Goal: Task Accomplishment & Management: Manage account settings

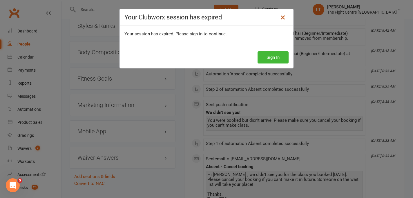
scroll to position [606, 0]
click at [283, 16] on icon at bounding box center [282, 17] width 7 height 7
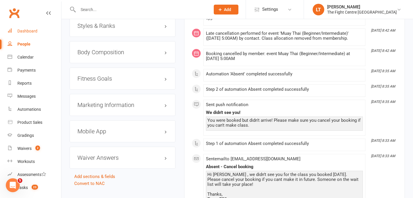
click at [29, 30] on div "Dashboard" at bounding box center [27, 31] width 20 height 5
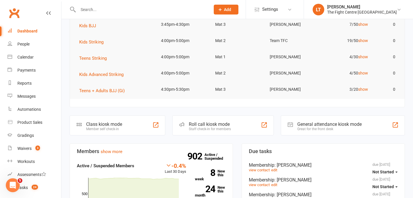
scroll to position [77, 0]
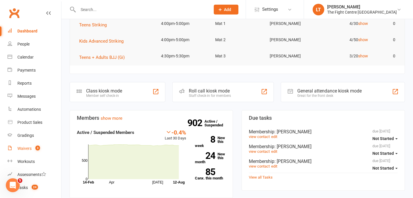
click at [21, 150] on div "Waivers" at bounding box center [24, 148] width 14 height 5
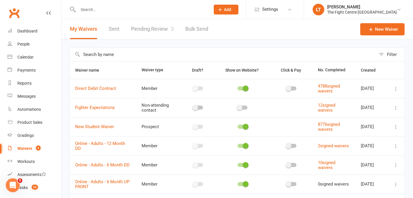
click at [145, 26] on link "Pending Review 3" at bounding box center [152, 29] width 43 height 20
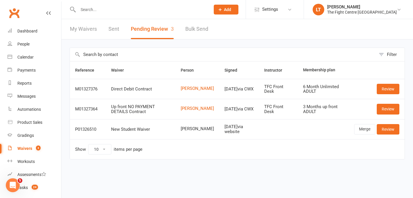
click at [142, 13] on div at bounding box center [138, 9] width 137 height 19
click at [143, 6] on input "text" at bounding box center [141, 10] width 130 height 8
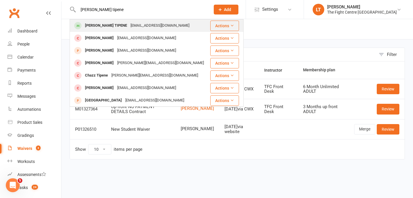
type input "[PERSON_NAME] tipene"
click at [99, 22] on div "[PERSON_NAME] TIPENE" at bounding box center [106, 25] width 46 height 8
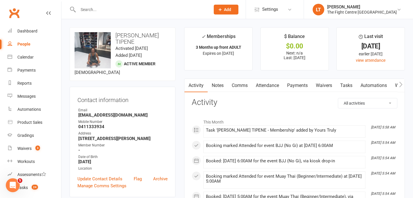
click at [399, 85] on icon "button" at bounding box center [400, 84] width 3 height 6
click at [399, 85] on button "button" at bounding box center [400, 85] width 7 height 13
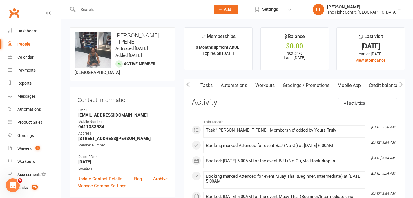
scroll to position [0, 140]
click at [347, 83] on link "Mobile App" at bounding box center [351, 85] width 31 height 13
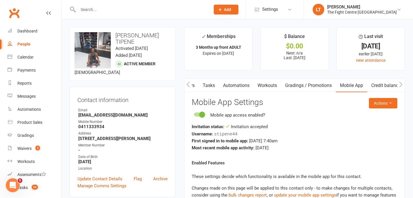
click at [212, 85] on link "Tasks" at bounding box center [209, 85] width 20 height 13
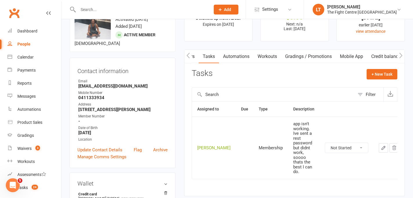
scroll to position [30, 0]
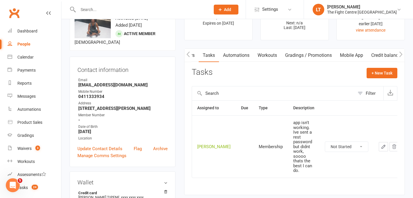
click at [266, 131] on td "Membership" at bounding box center [270, 146] width 34 height 62
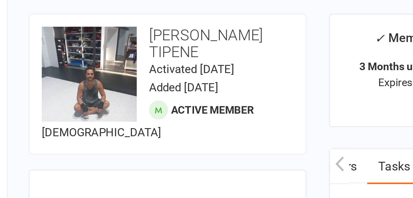
click at [206, 74] on main "✓ Memberships 3 Months up front ADULT Expires on [DATE] $ Balance $0.00 Next: n…" at bounding box center [294, 129] width 229 height 204
click at [213, 36] on div "✓ Memberships" at bounding box center [218, 38] width 34 height 11
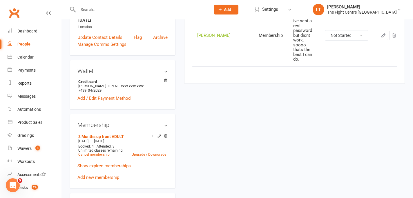
scroll to position [98, 0]
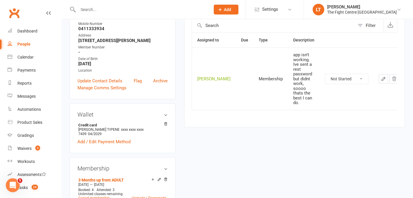
click at [327, 83] on td "Not Started In Progress Waiting Complete" at bounding box center [346, 79] width 54 height 62
click at [330, 79] on select "Not Started In Progress Waiting Complete" at bounding box center [346, 79] width 43 height 10
select select "unstarted"
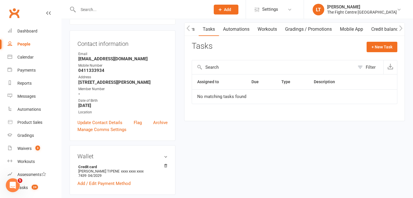
scroll to position [26, 0]
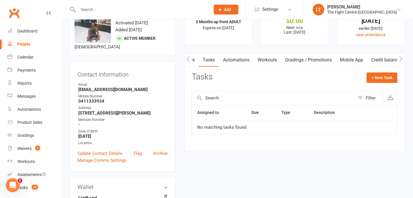
click at [352, 61] on link "Mobile App" at bounding box center [351, 59] width 31 height 13
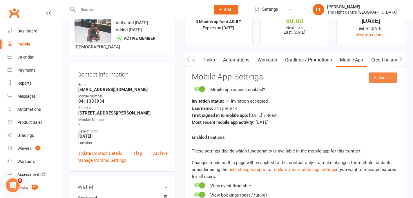
click at [383, 79] on button "Actions" at bounding box center [383, 77] width 28 height 10
click at [292, 111] on div "Username: stipene44" at bounding box center [295, 108] width 206 height 7
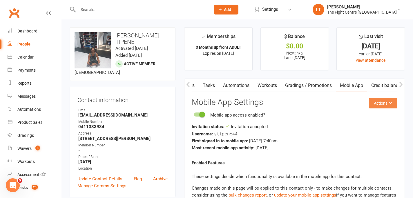
click at [374, 102] on button "Actions" at bounding box center [383, 103] width 28 height 10
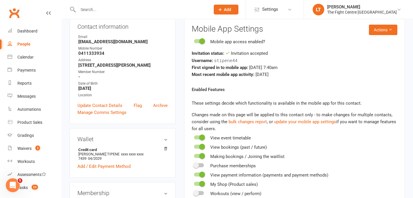
scroll to position [15, 0]
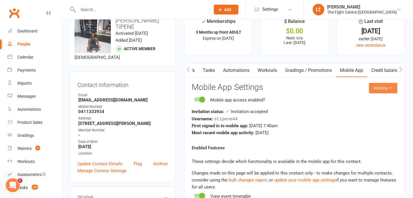
click at [395, 91] on button "Actions" at bounding box center [383, 88] width 28 height 10
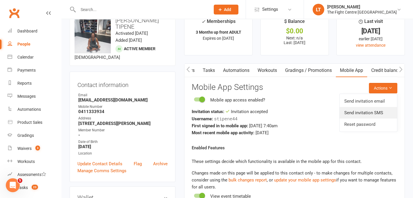
click at [358, 113] on link "Send invitation SMS" at bounding box center [367, 113] width 57 height 12
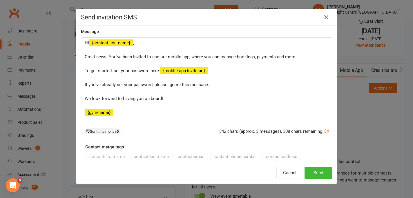
scroll to position [0, 0]
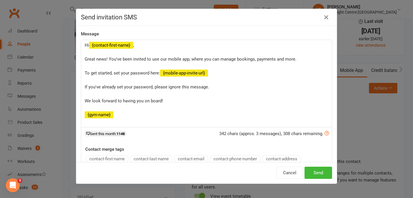
click at [226, 88] on p "If you've already set your password, please ignore this message." at bounding box center [207, 86] width 244 height 7
click at [208, 87] on span "If you've already set your password, please ignore this message." at bounding box center [147, 86] width 124 height 5
click at [326, 18] on icon "button" at bounding box center [326, 17] width 7 height 7
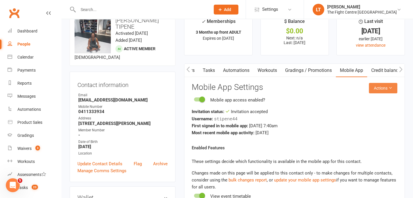
click at [379, 87] on button "Actions" at bounding box center [383, 88] width 28 height 10
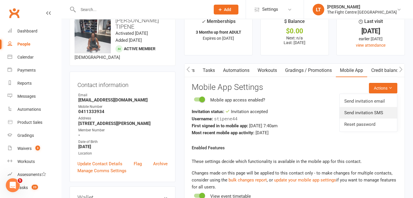
click at [379, 111] on link "Send invitation SMS" at bounding box center [367, 113] width 57 height 12
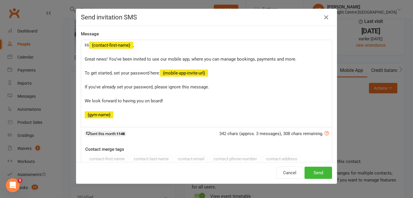
click at [225, 86] on p "If you've already set your password, please ignore this message." at bounding box center [207, 86] width 244 height 7
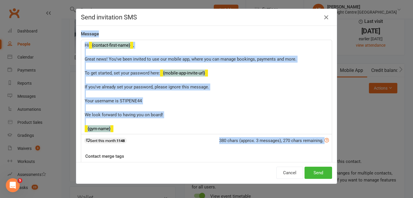
drag, startPoint x: 292, startPoint y: 14, endPoint x: 368, endPoint y: 136, distance: 142.9
click at [368, 136] on div "Send invitation SMS Message Hi ﻿ {contact-first-name} , ﻿ Great news! You've be…" at bounding box center [206, 99] width 413 height 198
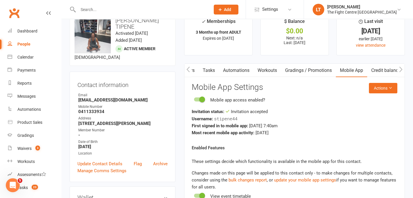
click at [299, 126] on div "First signed in to mobile app: [DATE] 7:40am" at bounding box center [295, 125] width 206 height 7
click at [187, 69] on icon "button" at bounding box center [187, 69] width 3 height 6
click at [187, 68] on icon "button" at bounding box center [187, 69] width 3 height 6
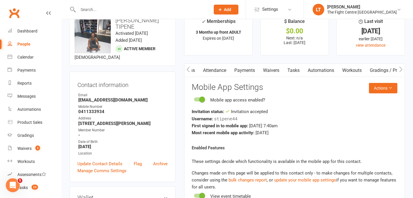
click at [187, 68] on icon "button" at bounding box center [187, 69] width 3 height 6
click at [201, 70] on link "Activity" at bounding box center [195, 70] width 23 height 13
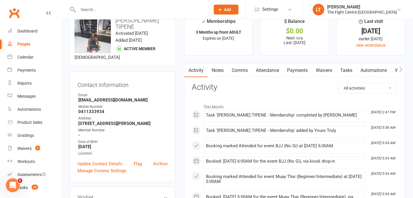
click at [401, 67] on icon "button" at bounding box center [400, 69] width 3 height 6
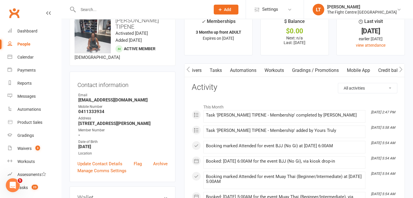
click at [401, 67] on icon "button" at bounding box center [400, 69] width 3 height 6
click at [347, 68] on link "Mobile App" at bounding box center [351, 70] width 31 height 13
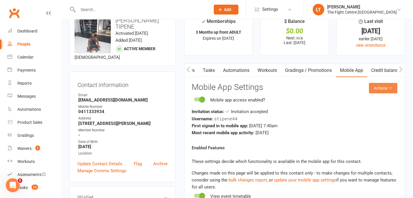
click at [381, 87] on button "Actions" at bounding box center [383, 88] width 28 height 10
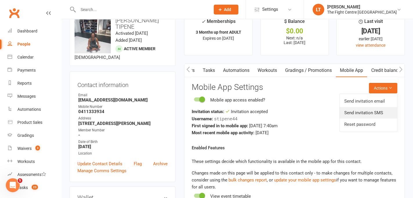
click at [380, 110] on link "Send invitation SMS" at bounding box center [367, 113] width 57 height 12
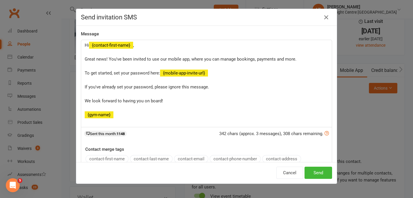
click at [218, 85] on p "If you've already set your password, please ignore this message." at bounding box center [207, 86] width 244 height 7
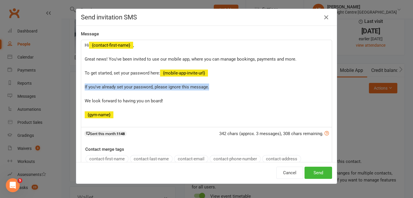
drag, startPoint x: 218, startPoint y: 85, endPoint x: 81, endPoint y: 86, distance: 137.1
click at [81, 86] on div "Hi ﻿ {contact-first-name} , ﻿ Great news! You've been invited to use our mobile…" at bounding box center [206, 84] width 251 height 88
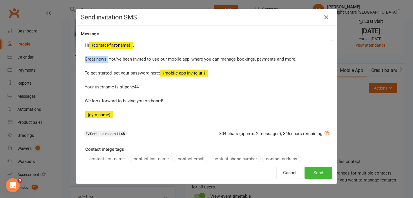
drag, startPoint x: 108, startPoint y: 58, endPoint x: 72, endPoint y: 65, distance: 36.2
click at [75, 58] on div "Send invitation SMS Message Hi ﻿ {contact-first-name} , ﻿ Great news! You've be…" at bounding box center [206, 99] width 413 height 198
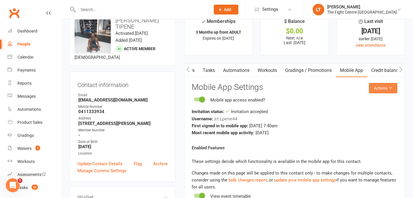
click at [383, 89] on button "Actions" at bounding box center [383, 88] width 28 height 10
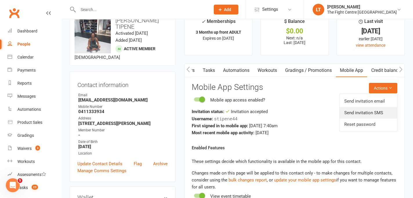
click at [380, 113] on link "Send invitation SMS" at bounding box center [367, 113] width 57 height 12
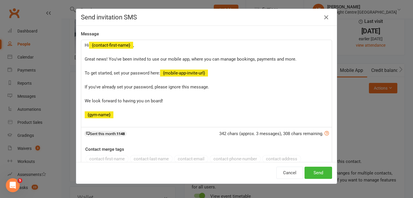
click at [110, 57] on span "Great news! You've been invited to use our mobile app, where you can manage boo…" at bounding box center [191, 59] width 212 height 5
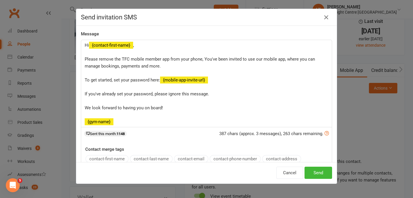
click at [112, 60] on span "Please remove the TFC mobile member app from your phone, You've been invited to…" at bounding box center [200, 63] width 231 height 12
click at [199, 58] on span "Please delete the TFC mobile member app from your phone, You've been invited to…" at bounding box center [199, 63] width 229 height 12
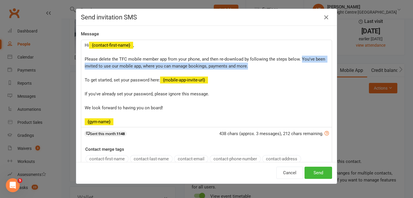
drag, startPoint x: 301, startPoint y: 59, endPoint x: 302, endPoint y: 68, distance: 9.1
click at [302, 68] on p "Please delete the TFC mobile member app from your phone, and then re-download b…" at bounding box center [207, 63] width 244 height 14
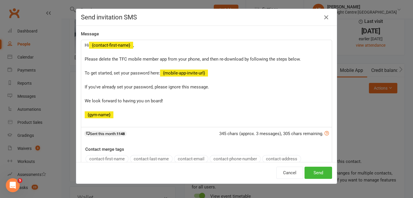
click at [88, 74] on span "To get started, set your password here:" at bounding box center [122, 72] width 75 height 5
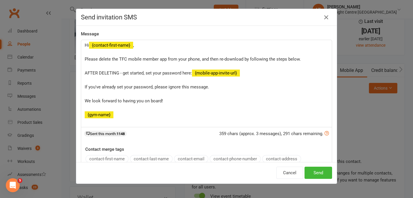
click at [224, 92] on p "﻿" at bounding box center [207, 93] width 244 height 7
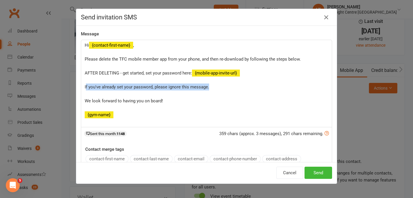
drag, startPoint x: 223, startPoint y: 89, endPoint x: 86, endPoint y: 88, distance: 136.8
click at [86, 88] on p "If you've already set your password, please ignore this message." at bounding box center [207, 86] width 244 height 7
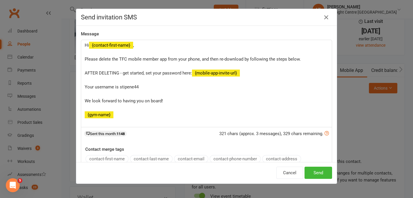
click at [212, 111] on p "﻿" at bounding box center [207, 107] width 244 height 7
click at [324, 171] on button "Send" at bounding box center [318, 173] width 28 height 12
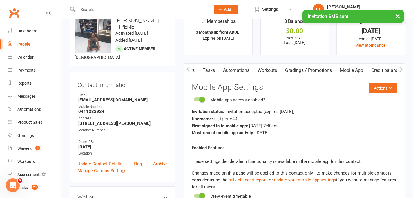
click at [190, 68] on button "button" at bounding box center [187, 70] width 7 height 13
click at [187, 69] on icon "button" at bounding box center [187, 69] width 3 height 6
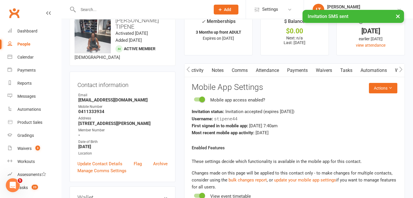
scroll to position [0, 0]
click at [216, 71] on link "Notes" at bounding box center [218, 70] width 20 height 13
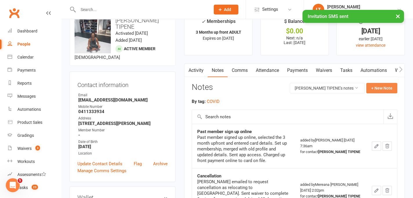
click at [377, 88] on button "+ New Note" at bounding box center [381, 88] width 31 height 10
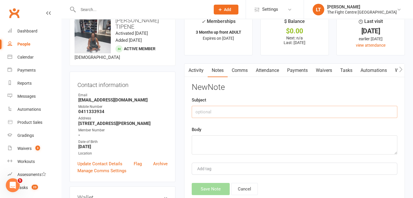
click at [239, 112] on input "text" at bounding box center [295, 112] width 206 height 12
type input "Trouble with app"
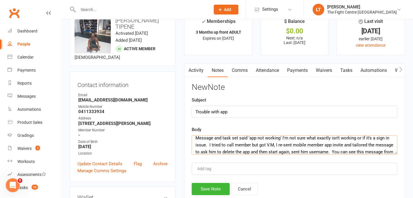
scroll to position [10, 0]
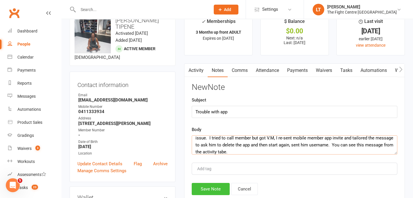
type textarea "Message and task set said 'app not working' I'm not sure what exactly isn't wor…"
click at [211, 192] on button "Save Note" at bounding box center [211, 189] width 38 height 12
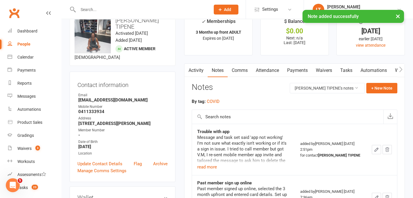
click at [397, 16] on button "×" at bounding box center [398, 16] width 10 height 12
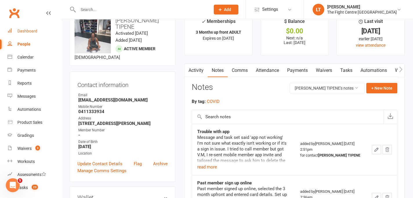
click at [22, 31] on div "Dashboard" at bounding box center [27, 31] width 20 height 5
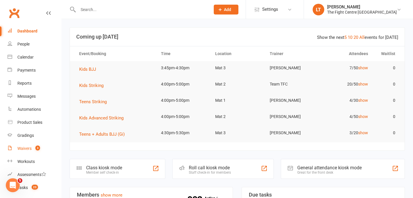
click at [36, 148] on span "3" at bounding box center [37, 148] width 5 height 5
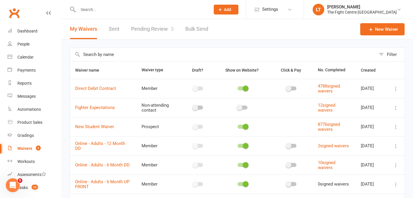
click at [161, 31] on link "Pending Review 3" at bounding box center [152, 29] width 43 height 20
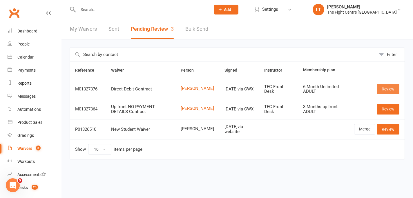
click at [388, 86] on link "Review" at bounding box center [388, 89] width 23 height 10
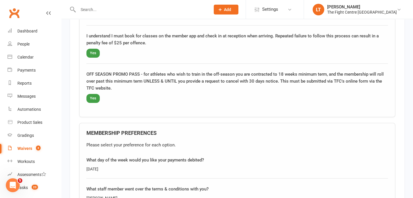
scroll to position [850, 0]
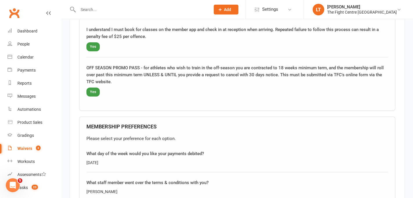
click at [135, 77] on div "OFF SEASON PROMO PASS - for athletes who wish to train in the off-season you ar…" at bounding box center [236, 74] width 301 height 21
click at [108, 78] on div "OFF SEASON PROMO PASS - for athletes who wish to train in the off-season you ar…" at bounding box center [236, 74] width 301 height 21
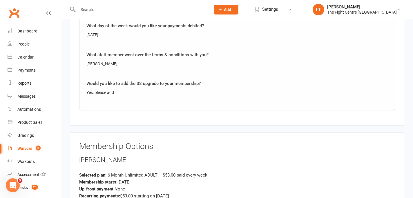
scroll to position [1006, 0]
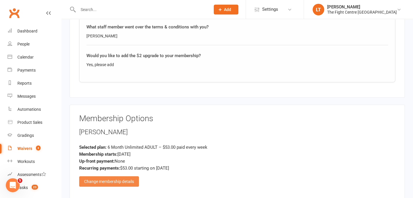
click at [91, 181] on div "Change membership details" at bounding box center [109, 181] width 60 height 10
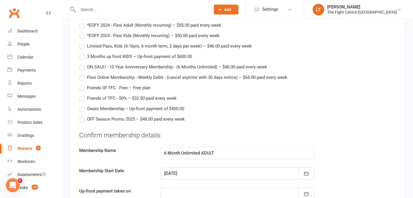
scroll to position [1595, 0]
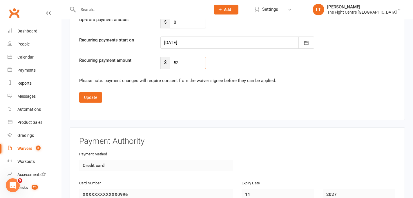
click at [188, 61] on input "53" at bounding box center [188, 63] width 36 height 12
type input "55"
click at [299, 42] on button "button" at bounding box center [306, 43] width 16 height 12
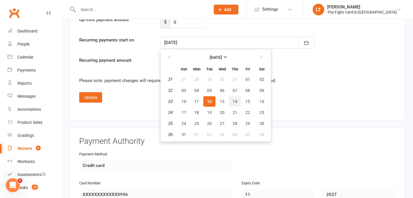
click at [235, 101] on span "14" at bounding box center [234, 101] width 5 height 5
type input "[DATE]"
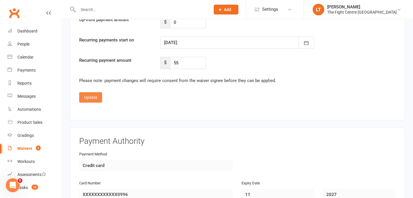
click at [95, 94] on button "Update" at bounding box center [90, 97] width 23 height 10
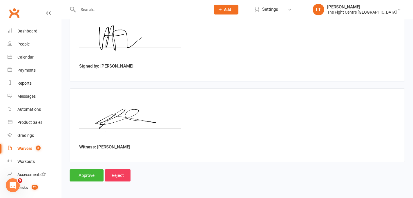
scroll to position [1334, 0]
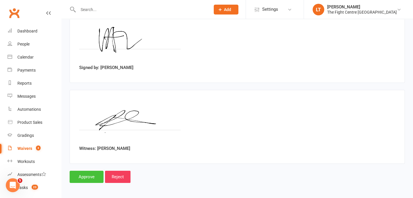
click at [85, 172] on input "Approve" at bounding box center [87, 177] width 34 height 12
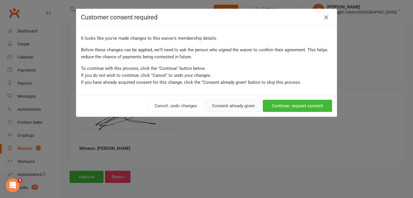
click at [221, 105] on button "Consent already given" at bounding box center [233, 106] width 56 height 12
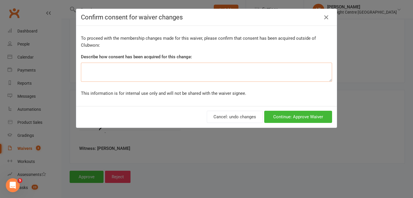
click at [186, 72] on textarea at bounding box center [206, 72] width 251 height 19
type textarea "Selected $2 upgrade on DD waiver questionnaire."
click at [311, 119] on button "Continue: Approve Waiver" at bounding box center [298, 117] width 68 height 12
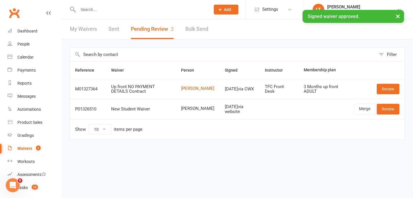
click at [142, 6] on input "text" at bounding box center [141, 10] width 130 height 8
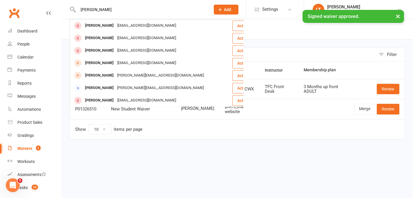
type input "[PERSON_NAME]"
click at [97, 10] on div "× Signed waiver approved." at bounding box center [202, 10] width 405 height 0
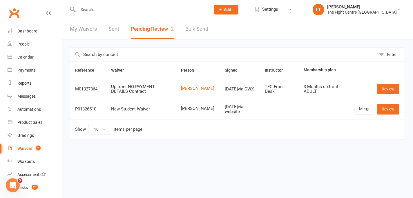
click at [110, 9] on input "text" at bounding box center [141, 10] width 130 height 8
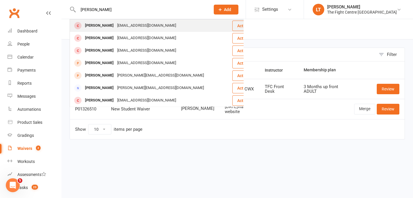
type input "[PERSON_NAME]"
click at [115, 25] on div "[EMAIL_ADDRESS][DOMAIN_NAME]" at bounding box center [146, 25] width 62 height 8
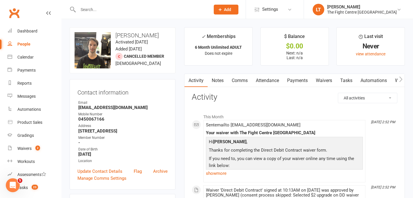
click at [400, 80] on icon "button" at bounding box center [400, 79] width 3 height 6
click at [389, 79] on link "Mobile App" at bounding box center [401, 80] width 31 height 13
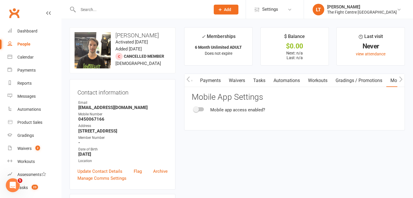
click at [200, 110] on div at bounding box center [199, 109] width 10 height 4
click at [194, 108] on input "checkbox" at bounding box center [194, 108] width 0 height 0
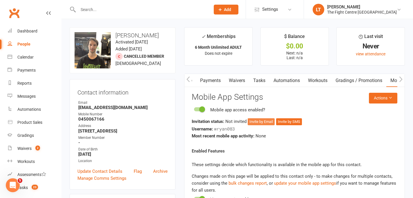
click at [260, 121] on button "Invite by Email" at bounding box center [261, 121] width 27 height 7
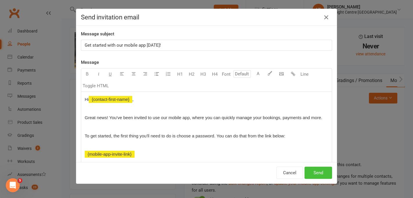
click at [319, 175] on button "Send" at bounding box center [318, 173] width 28 height 12
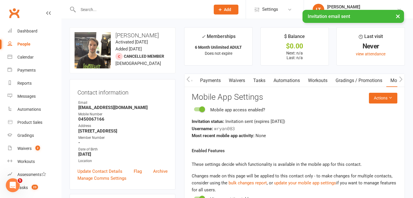
click at [190, 78] on button "button" at bounding box center [187, 80] width 7 height 13
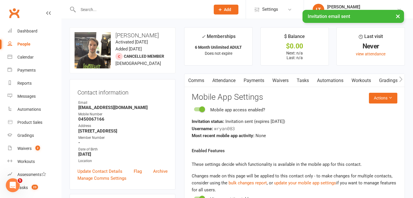
scroll to position [0, 0]
click at [237, 85] on link "Comms" at bounding box center [240, 80] width 24 height 13
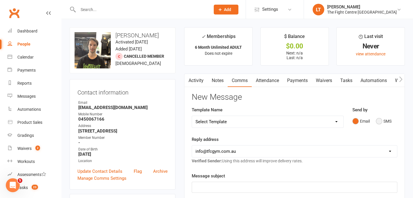
click at [378, 118] on button "SMS" at bounding box center [384, 121] width 16 height 11
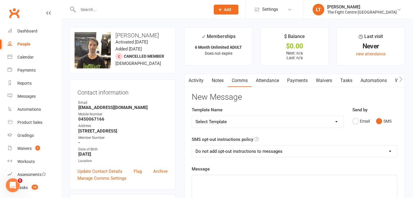
click at [244, 178] on p "﻿" at bounding box center [294, 180] width 198 height 7
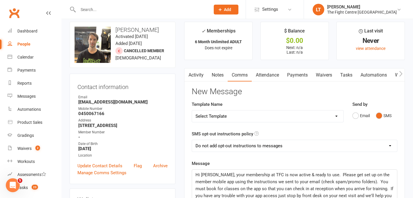
scroll to position [109, 0]
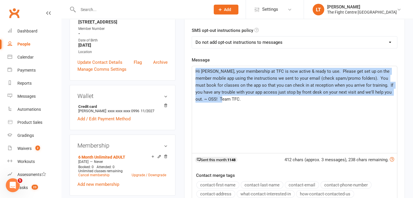
drag, startPoint x: 234, startPoint y: 101, endPoint x: 184, endPoint y: 57, distance: 66.5
click at [184, 57] on div "Activity Notes Comms Attendance Payments Waivers Tasks Automations Workouts Gra…" at bounding box center [294, 129] width 221 height 329
copy span "Hi [PERSON_NAME], your membership at TFC is now active & ready to use. Please g…"
click at [249, 106] on div "Hi [PERSON_NAME], your membership at TFC is now active & ready to use. Please g…" at bounding box center [294, 109] width 205 height 87
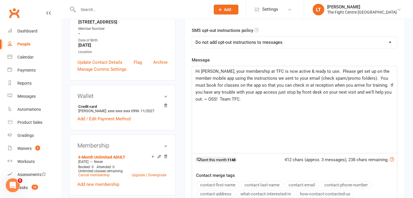
scroll to position [208, 0]
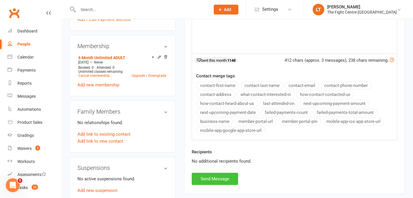
click at [221, 178] on button "Send Message" at bounding box center [215, 179] width 46 height 12
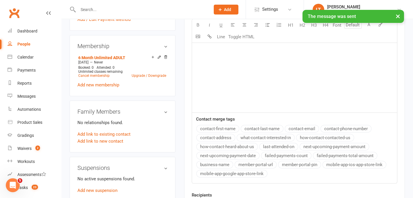
click at [400, 14] on button "×" at bounding box center [398, 16] width 10 height 12
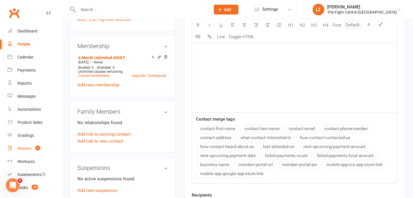
click at [32, 144] on link "Waivers 2" at bounding box center [35, 148] width 54 height 13
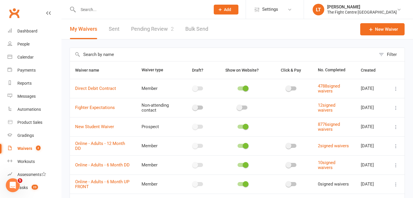
click at [159, 29] on link "Pending Review 2" at bounding box center [152, 29] width 43 height 20
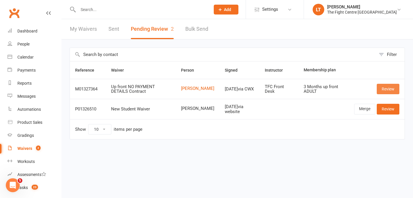
click at [380, 90] on link "Review" at bounding box center [388, 89] width 23 height 10
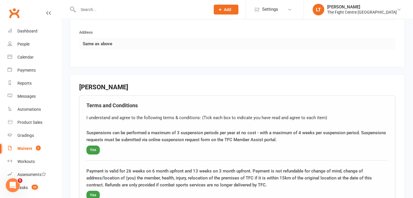
scroll to position [618, 0]
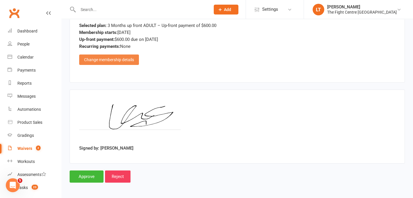
click at [101, 54] on div "Change membership details" at bounding box center [109, 59] width 60 height 10
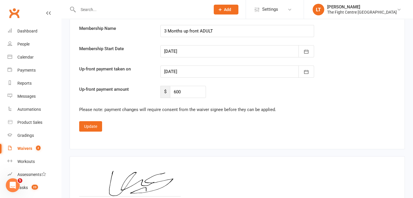
scroll to position [977, 0]
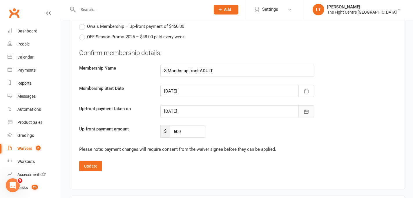
click at [302, 108] on button "button" at bounding box center [306, 111] width 16 height 12
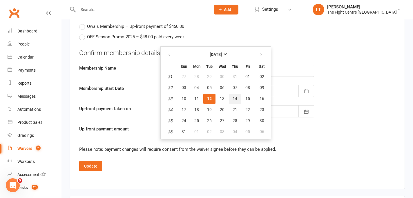
click at [235, 97] on span "14" at bounding box center [234, 98] width 5 height 5
type input "[DATE]"
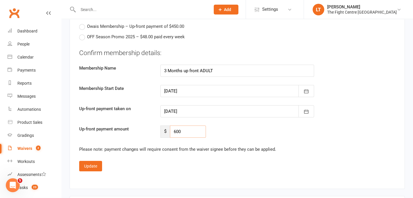
click at [187, 132] on input "600" at bounding box center [188, 132] width 36 height 12
type input "6"
type input "550"
click at [85, 169] on button "Update" at bounding box center [90, 166] width 23 height 10
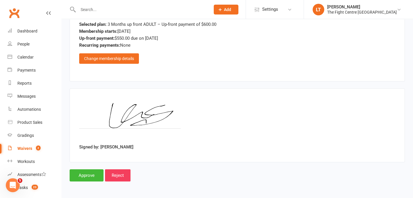
scroll to position [618, 0]
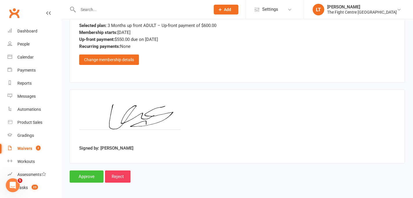
click at [83, 176] on input "Approve" at bounding box center [87, 176] width 34 height 12
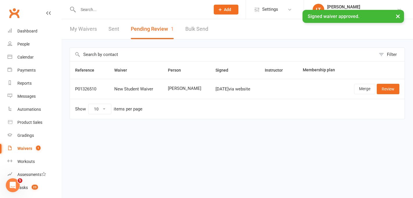
click at [129, 6] on input "text" at bounding box center [141, 10] width 130 height 8
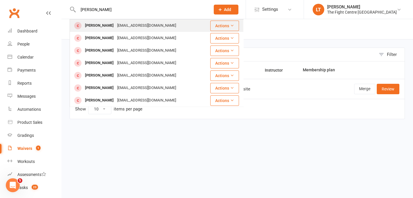
type input "[PERSON_NAME]"
click at [127, 28] on div "[EMAIL_ADDRESS][DOMAIN_NAME]" at bounding box center [146, 25] width 62 height 8
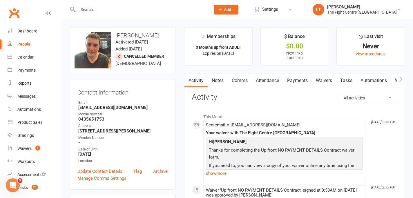
click at [399, 78] on icon "button" at bounding box center [400, 79] width 3 height 6
click at [392, 78] on link "Mobile App" at bounding box center [401, 80] width 31 height 13
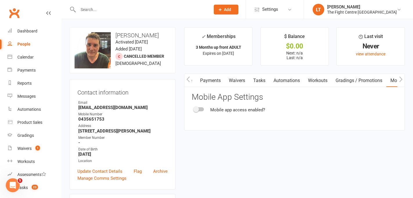
click at [199, 109] on div at bounding box center [199, 109] width 10 height 4
click at [194, 108] on input "checkbox" at bounding box center [194, 108] width 0 height 0
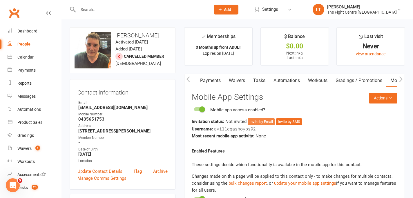
click at [264, 120] on button "Invite by Email" at bounding box center [261, 121] width 27 height 7
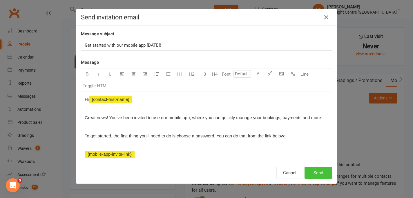
click at [319, 169] on button "Send" at bounding box center [318, 173] width 28 height 12
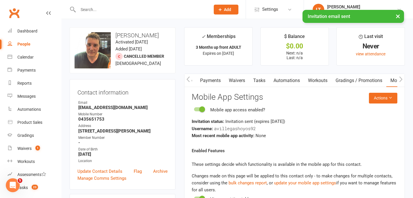
click at [189, 76] on button "button" at bounding box center [187, 80] width 7 height 13
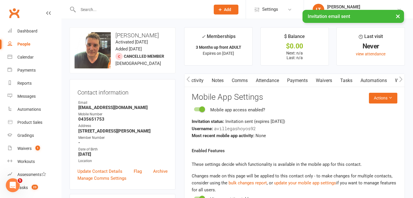
scroll to position [0, 0]
click at [239, 83] on link "Comms" at bounding box center [240, 80] width 24 height 13
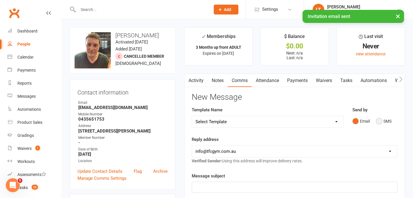
click at [383, 124] on button "SMS" at bounding box center [384, 121] width 16 height 11
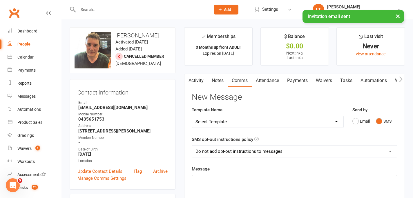
scroll to position [83, 0]
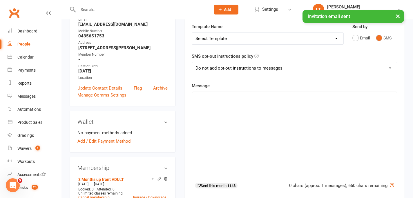
click at [217, 113] on div "﻿" at bounding box center [294, 135] width 205 height 87
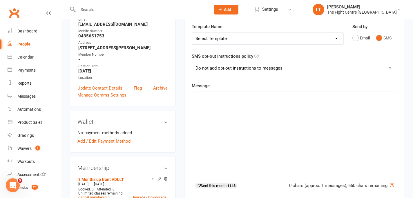
paste div
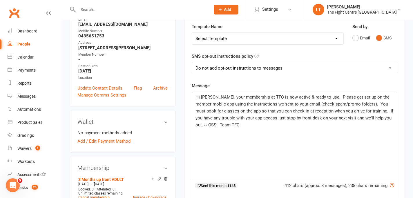
click at [212, 96] on span "Hi [PERSON_NAME], your membership at TFC is now active & ready to use. Please g…" at bounding box center [294, 111] width 199 height 33
click at [293, 162] on div "Hi [PERSON_NAME], your membership at TFC is now active & ready to use. Please g…" at bounding box center [294, 135] width 205 height 87
click at [206, 125] on span "Hi [PERSON_NAME], your membership at TFC is now active & ready to use. Please g…" at bounding box center [294, 111] width 199 height 33
click at [387, 117] on p "Hi [PERSON_NAME], your membership at TFC is now active & ready to use. Please g…" at bounding box center [294, 111] width 198 height 35
click at [278, 127] on p "Hi [PERSON_NAME], your membership at TFC is now active & ready to use. Please g…" at bounding box center [294, 111] width 198 height 35
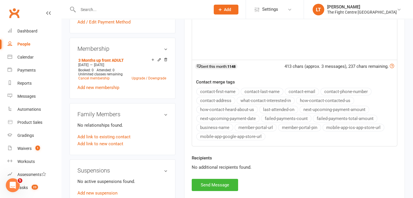
scroll to position [214, 0]
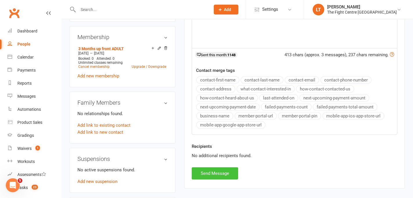
click at [228, 170] on button "Send Message" at bounding box center [215, 173] width 46 height 12
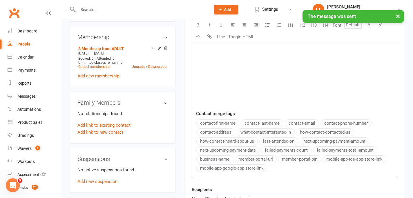
click at [398, 16] on button "×" at bounding box center [398, 16] width 10 height 12
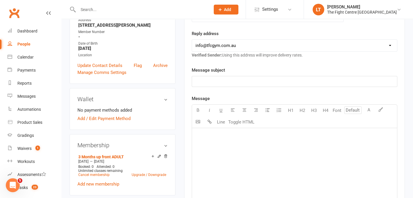
scroll to position [43, 0]
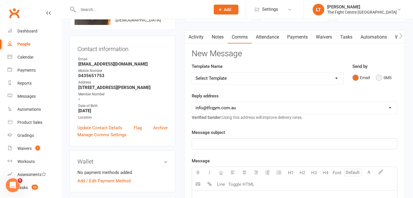
click at [379, 75] on button "SMS" at bounding box center [384, 77] width 16 height 11
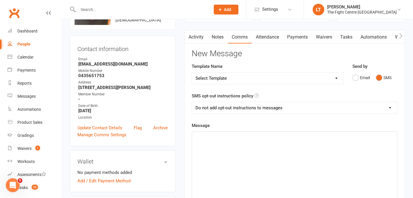
scroll to position [82, 0]
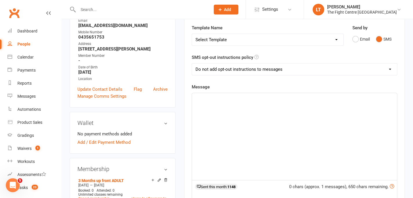
click at [217, 111] on div "﻿" at bounding box center [294, 136] width 205 height 87
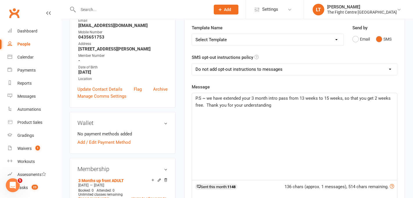
click at [203, 105] on span "P.S ~ we have extended your 3 month intro pass from 13 weeks to 15 weeks, so th…" at bounding box center [293, 102] width 196 height 12
click at [365, 108] on p "P.S ~ we have extended your 3 month intro pass from 13 weeks to 15 weeks, so th…" at bounding box center [294, 102] width 198 height 14
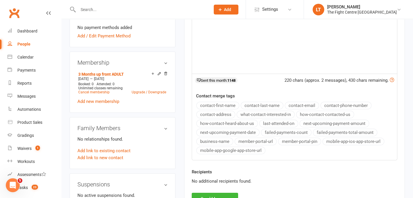
scroll to position [216, 0]
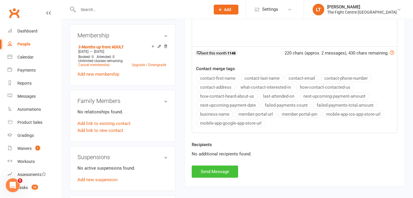
click at [213, 173] on button "Send Message" at bounding box center [215, 172] width 46 height 12
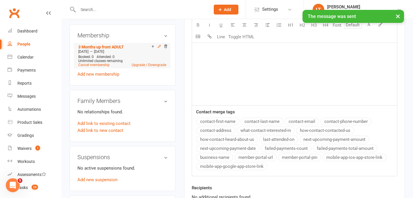
click at [158, 48] on icon at bounding box center [159, 46] width 4 height 4
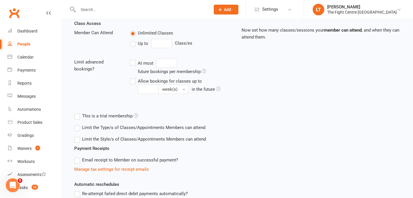
scroll to position [4, 0]
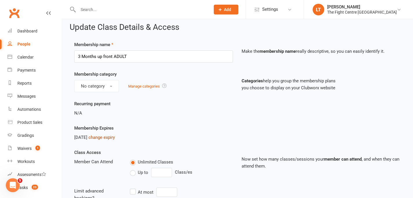
click at [115, 138] on link "change expiry" at bounding box center [101, 137] width 26 height 5
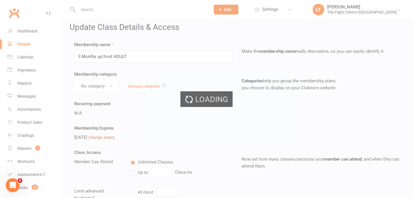
click at [117, 138] on div "Loading" at bounding box center [206, 99] width 413 height 198
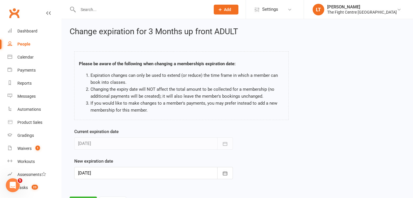
scroll to position [27, 0]
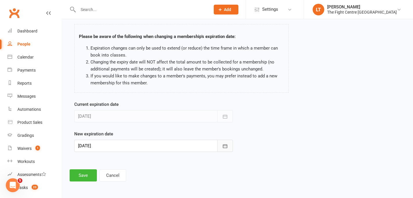
click at [226, 149] on button "button" at bounding box center [225, 146] width 16 height 12
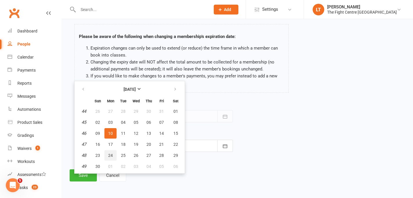
click at [110, 154] on span "24" at bounding box center [110, 155] width 5 height 5
type input "[DATE]"
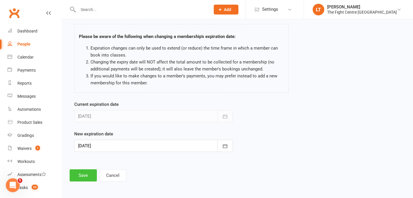
click at [76, 177] on button "Save" at bounding box center [83, 175] width 27 height 12
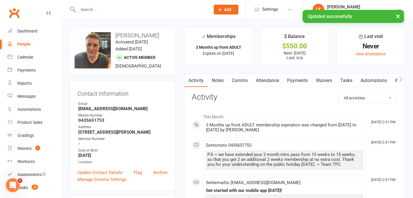
click at [221, 80] on link "Notes" at bounding box center [218, 80] width 20 height 13
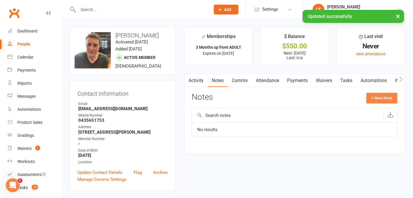
click at [384, 98] on button "+ New Note" at bounding box center [381, 98] width 31 height 10
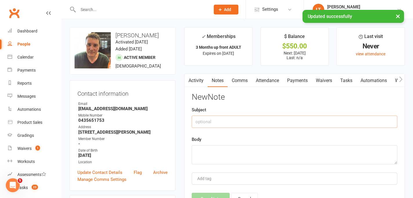
click at [236, 123] on input "text" at bounding box center [295, 122] width 206 height 12
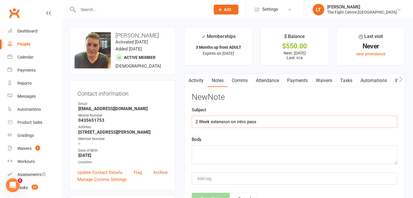
type input "2 Week extension on intro pass"
type textarea "A"
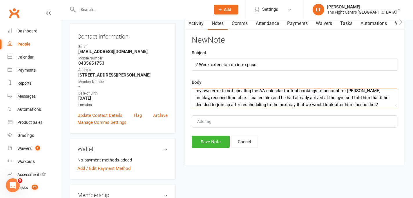
scroll to position [94, 0]
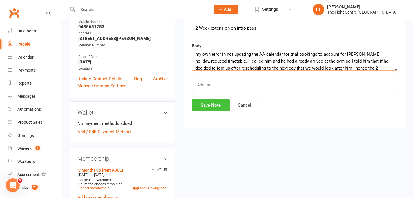
type textarea "[PERSON_NAME] came into to do a class on a public holiday when it wasn't runnin…"
click at [216, 108] on button "Save Note" at bounding box center [211, 105] width 38 height 12
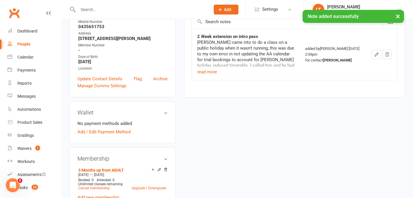
click at [397, 17] on button "×" at bounding box center [398, 16] width 10 height 12
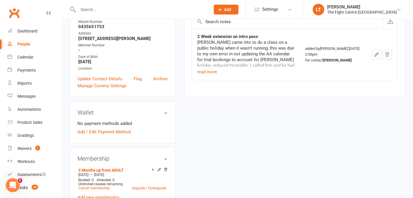
click at [136, 7] on input "text" at bounding box center [141, 10] width 130 height 8
type input "v"
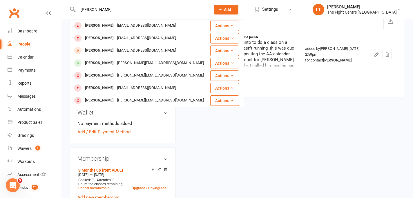
type input "[PERSON_NAME]"
